Goal: Check status

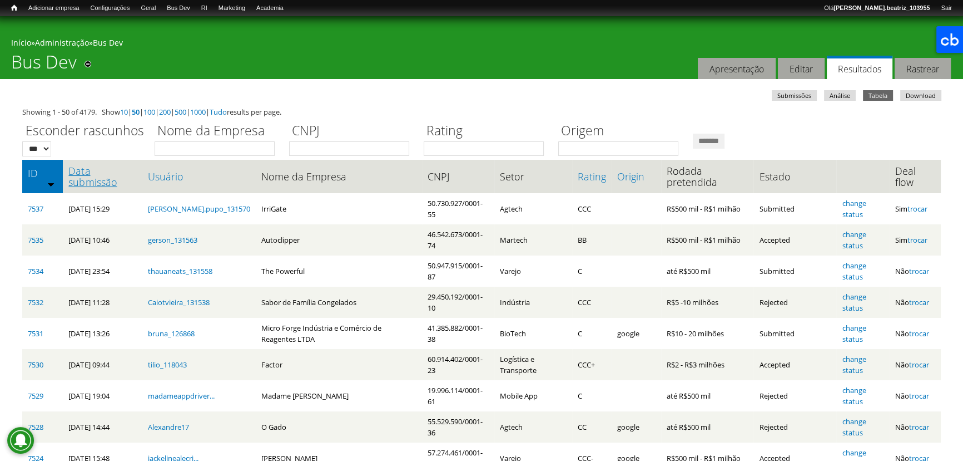
click at [87, 174] on link "Data submissão" at bounding box center [102, 176] width 68 height 22
